Goal: Check status

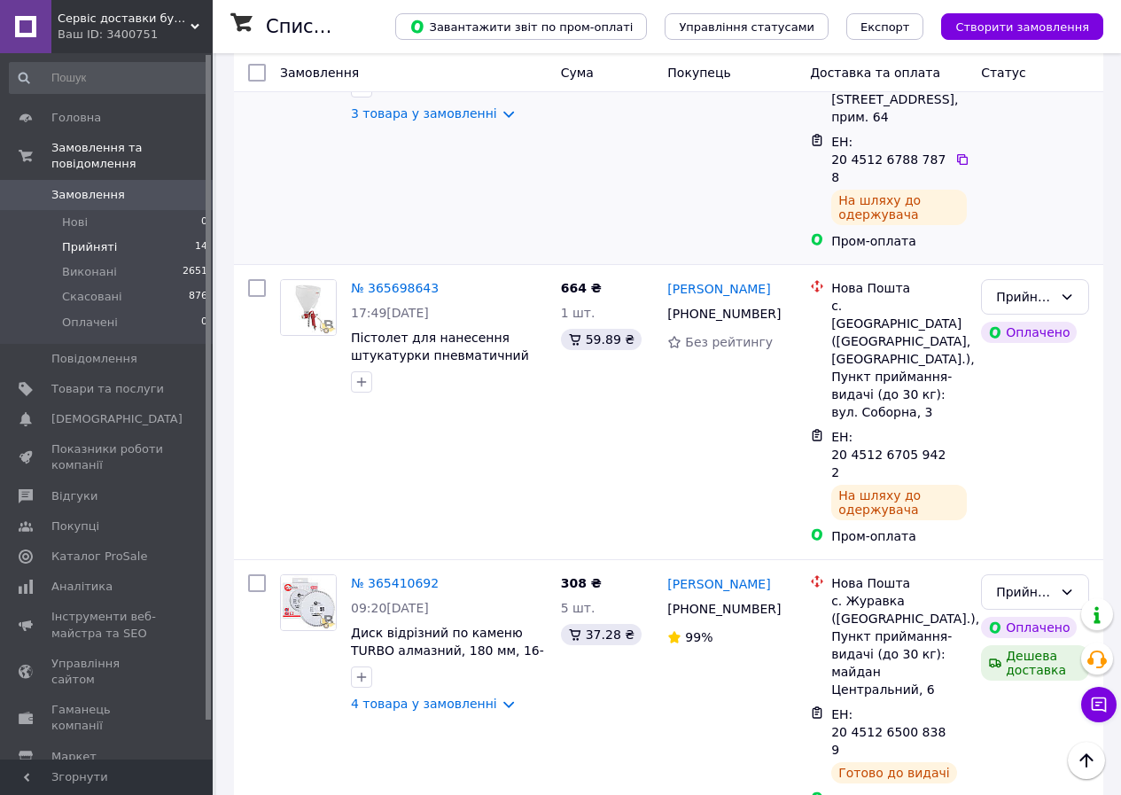
scroll to position [2347, 0]
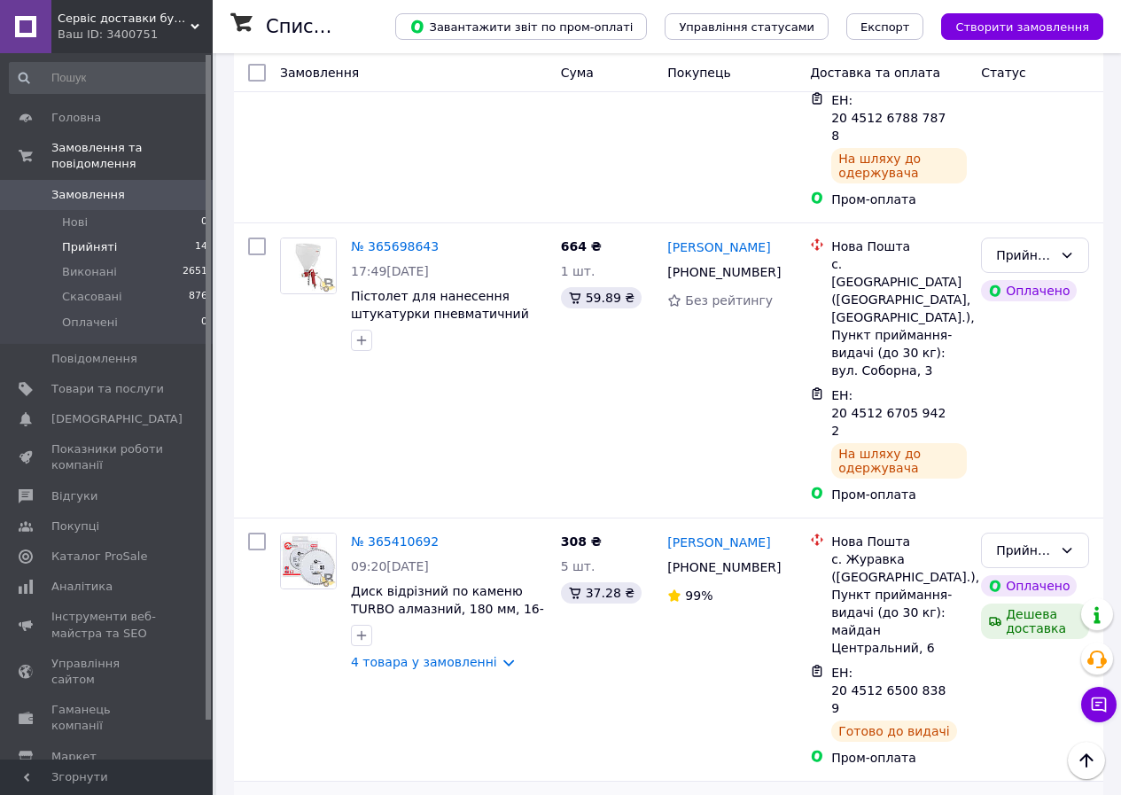
click at [395, 794] on link "№ 365220064" at bounding box center [395, 805] width 88 height 14
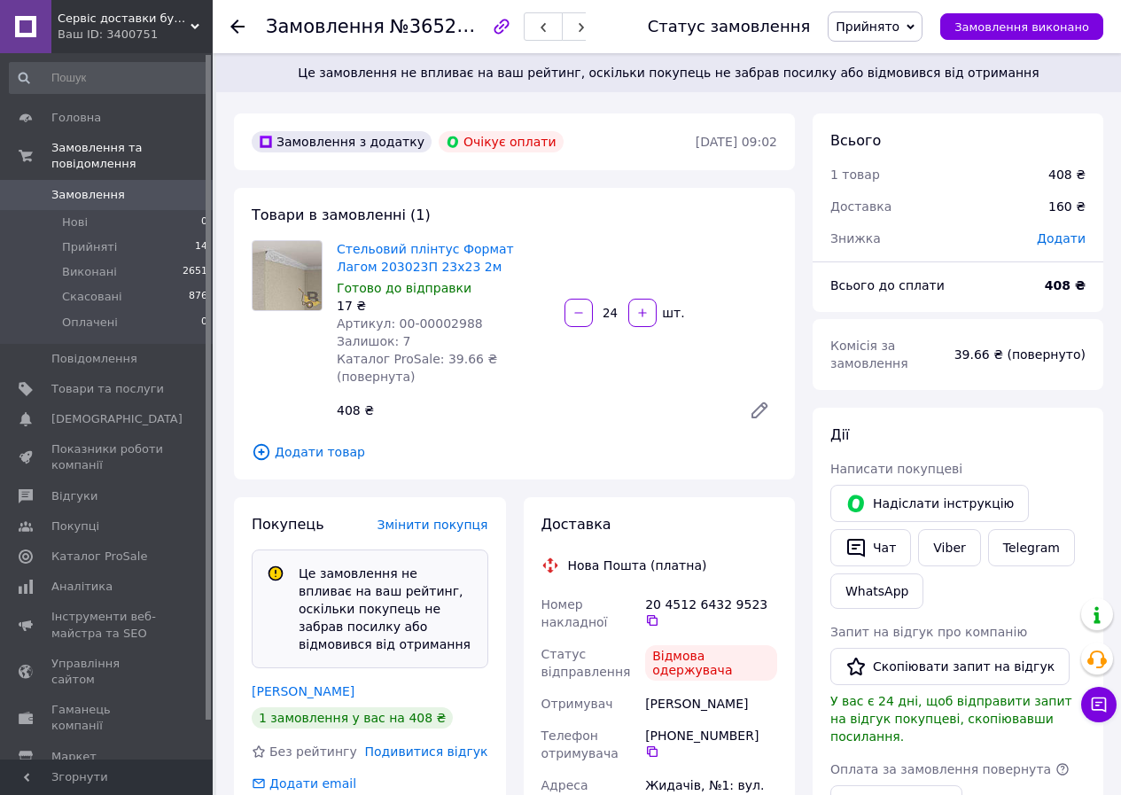
click at [74, 187] on span "Замовлення" at bounding box center [88, 195] width 74 height 16
